Goal: Find specific page/section: Find specific page/section

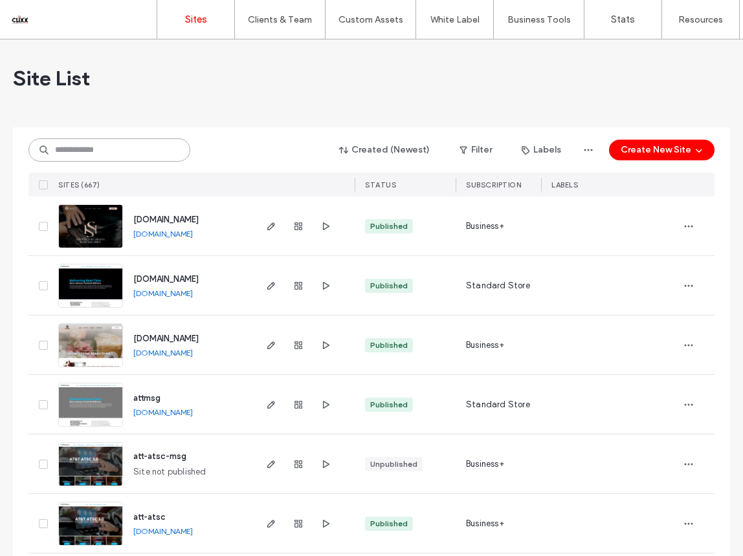
click at [78, 153] on input at bounding box center [109, 149] width 162 height 23
type input "****"
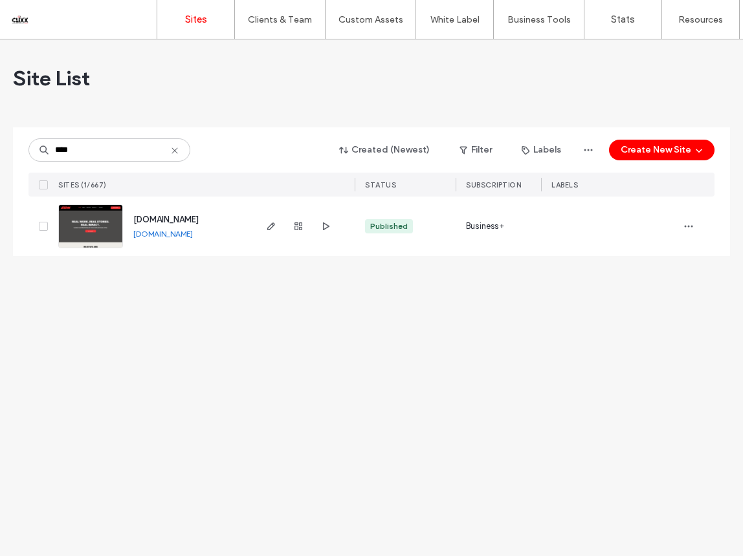
click at [144, 219] on span "[DOMAIN_NAME]" at bounding box center [165, 220] width 65 height 10
